Goal: Task Accomplishment & Management: Manage account settings

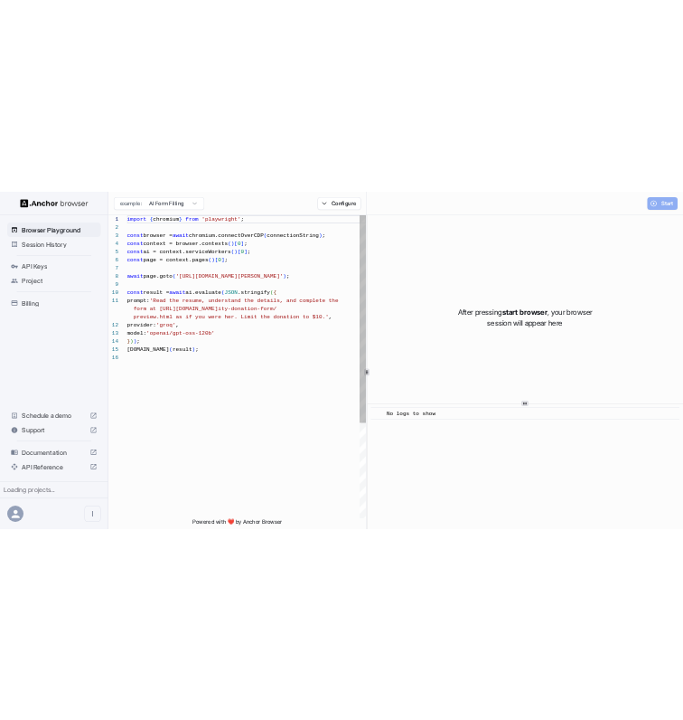
scroll to position [163, 0]
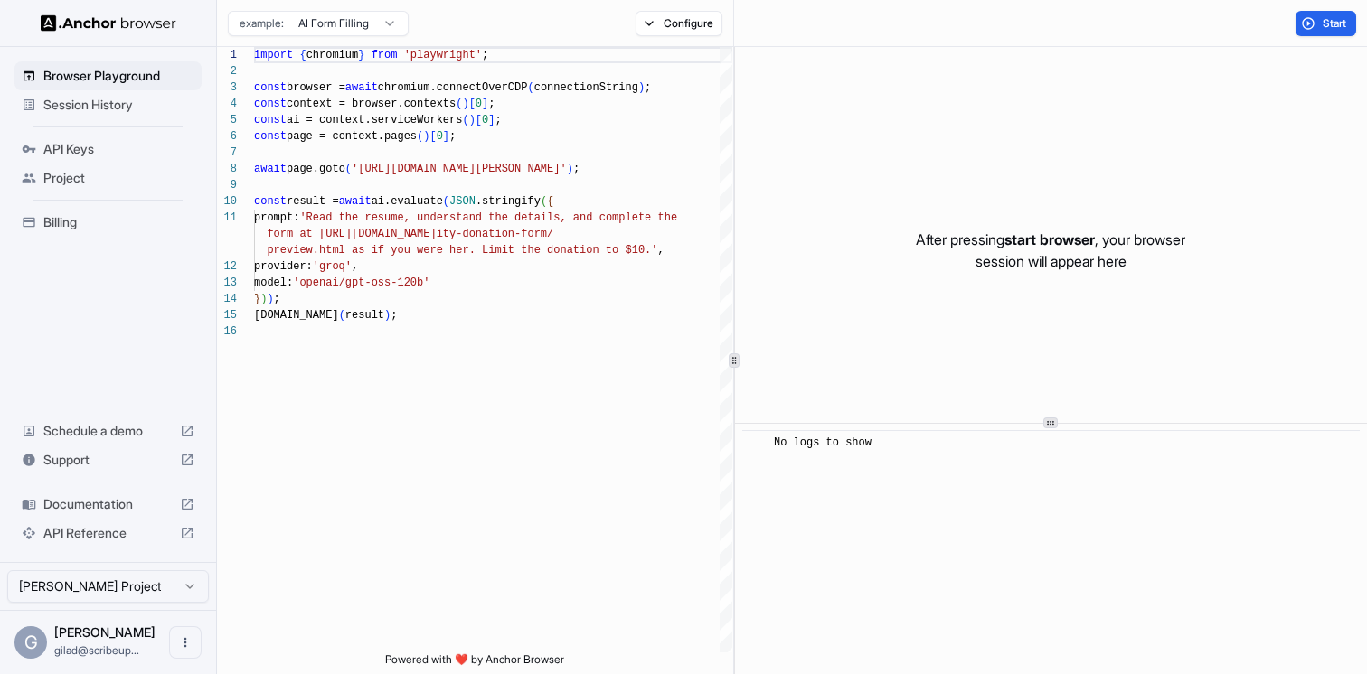
click at [150, 114] on div "Session History" at bounding box center [107, 104] width 187 height 29
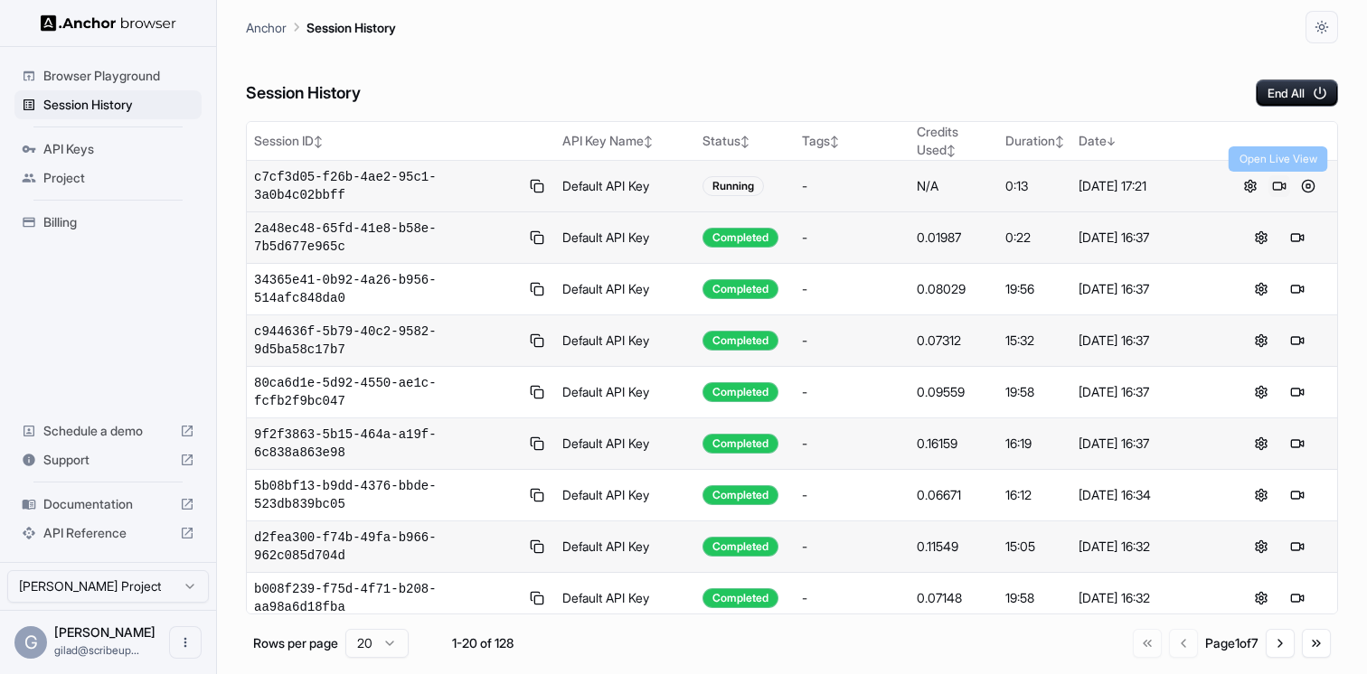
click at [1276, 183] on button at bounding box center [1279, 186] width 22 height 22
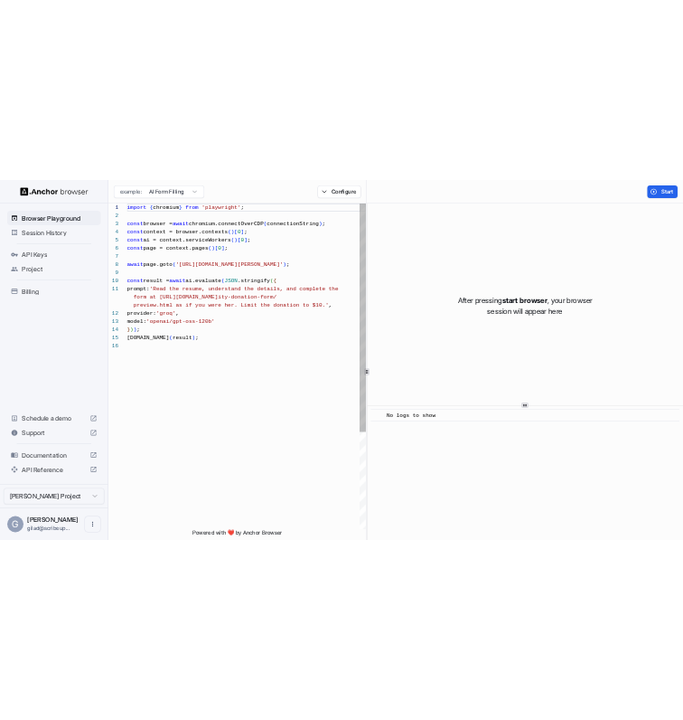
scroll to position [163, 0]
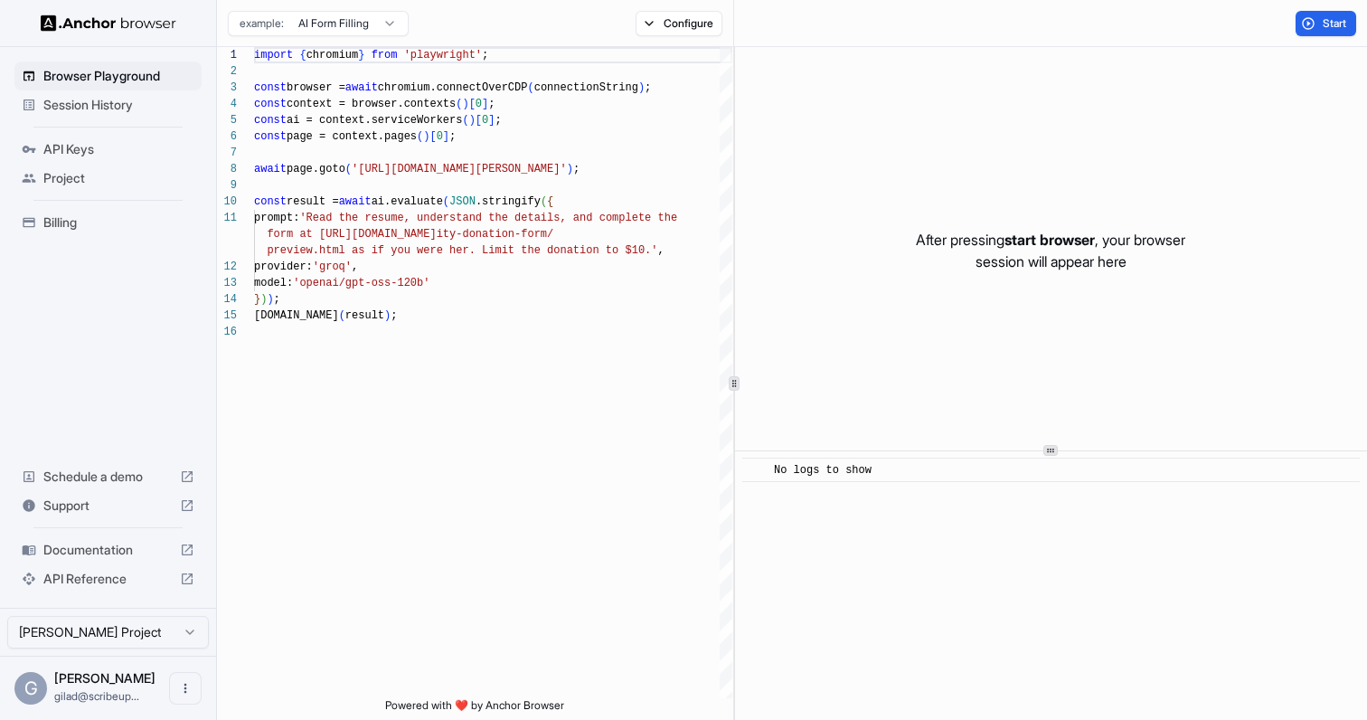
click at [146, 102] on span "Session History" at bounding box center [118, 105] width 151 height 18
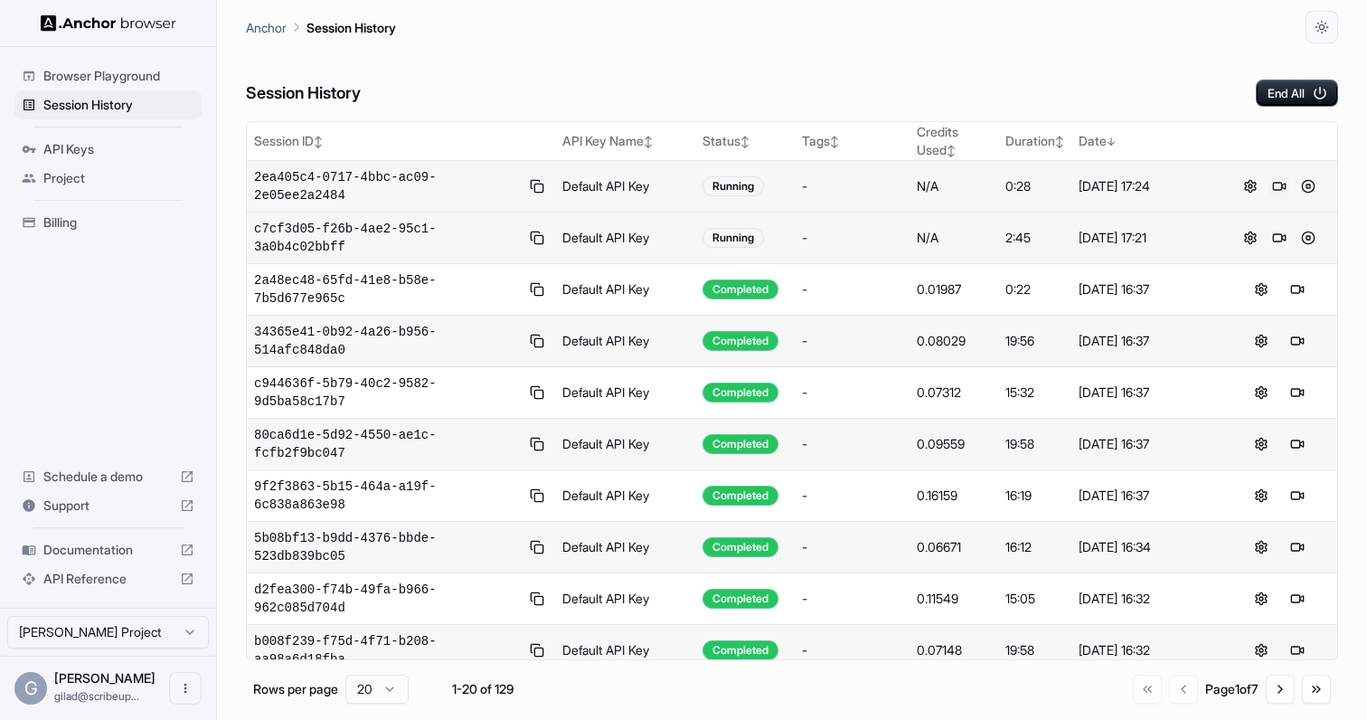
click at [1275, 182] on button at bounding box center [1279, 186] width 22 height 22
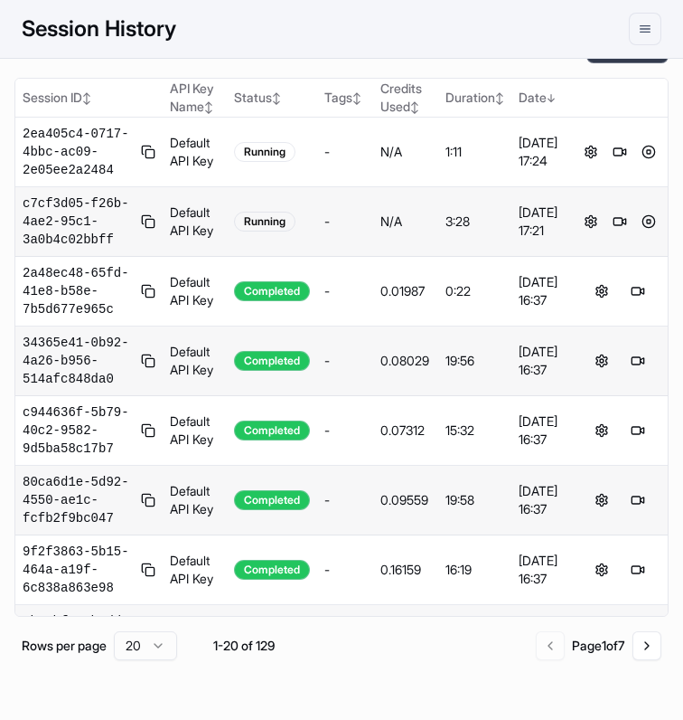
click at [626, 59] on button "End All" at bounding box center [628, 49] width 82 height 27
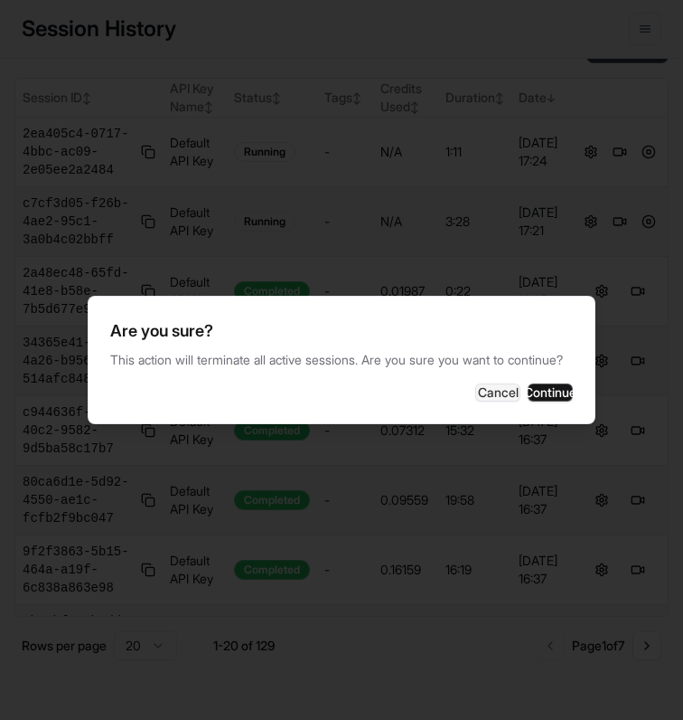
click at [476, 383] on button "Cancel" at bounding box center [498, 392] width 45 height 18
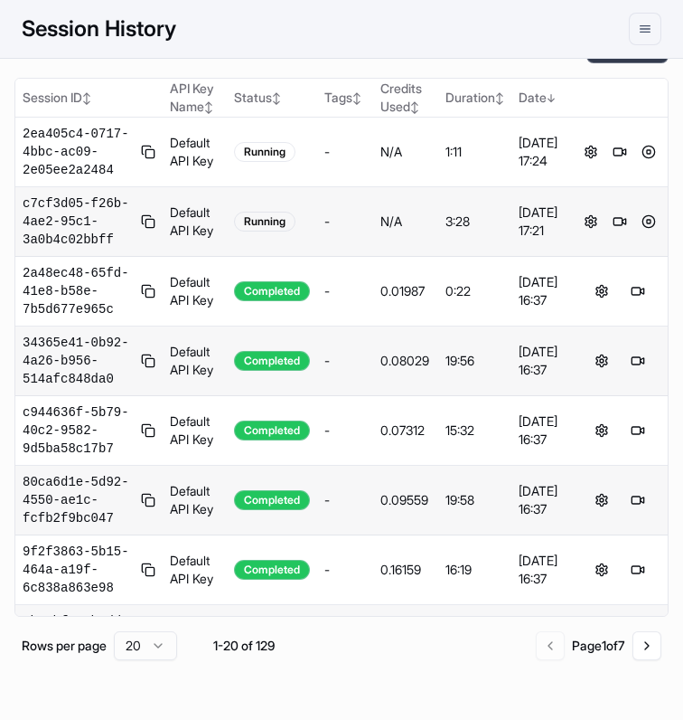
click at [626, 59] on button "End All" at bounding box center [628, 49] width 82 height 27
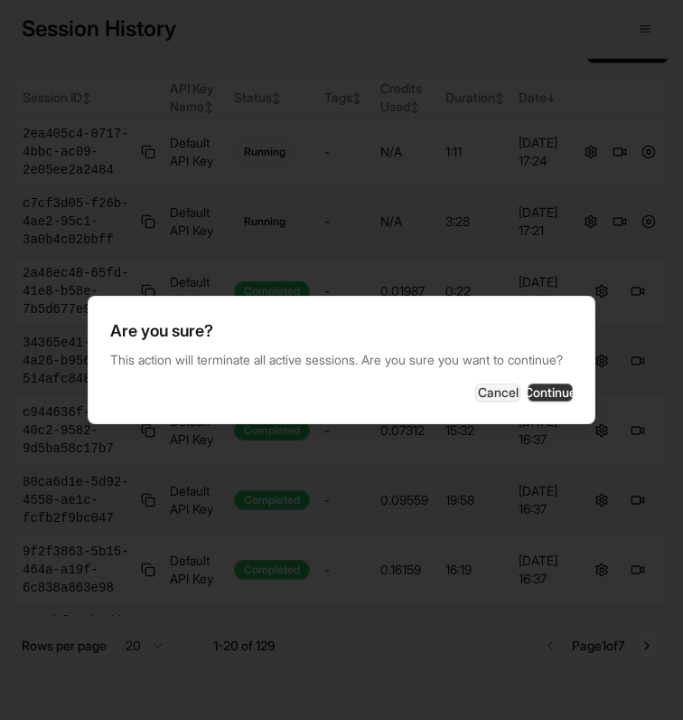
click at [528, 400] on button "Continue" at bounding box center [550, 392] width 45 height 18
